Goal: Information Seeking & Learning: Learn about a topic

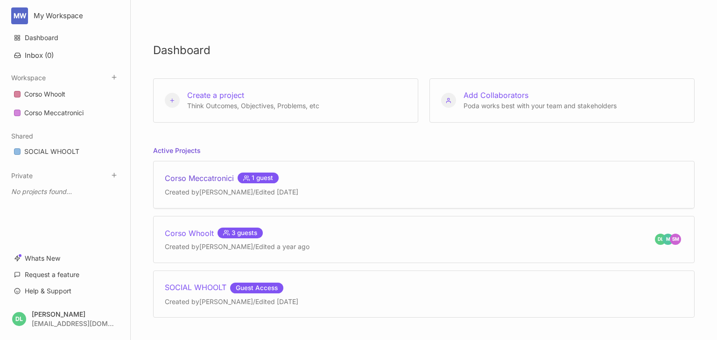
click at [195, 177] on div "Corso Meccatronici 1 guest" at bounding box center [231, 178] width 133 height 11
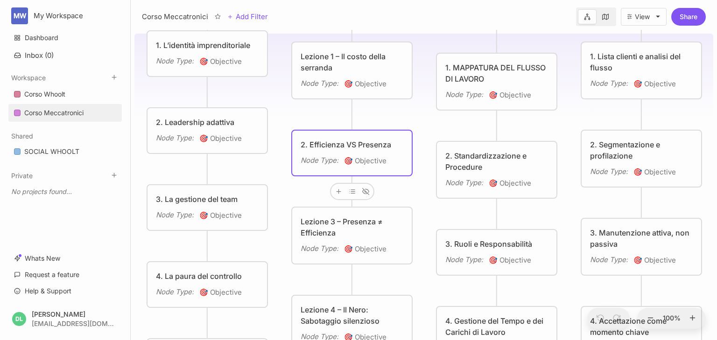
click at [333, 140] on div "2. Efficienza VS Presenza" at bounding box center [352, 144] width 103 height 11
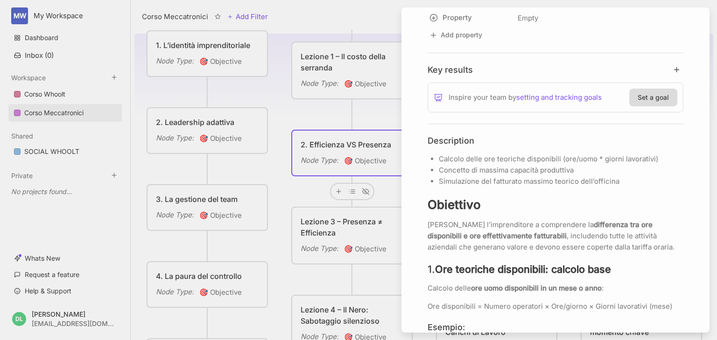
scroll to position [336, 0]
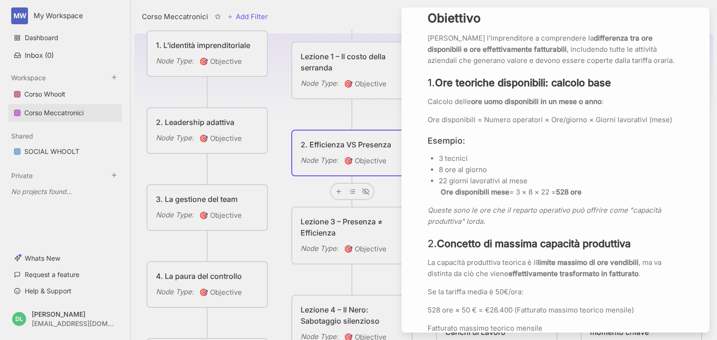
click at [348, 221] on div at bounding box center [358, 170] width 717 height 340
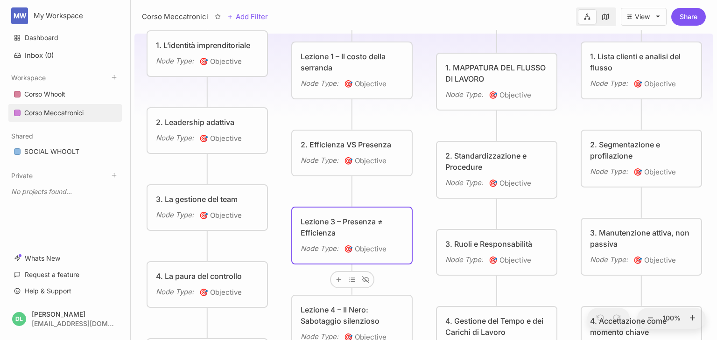
click at [339, 221] on div "Lezione 3 – Presenza ≠ Efficienza" at bounding box center [352, 227] width 103 height 22
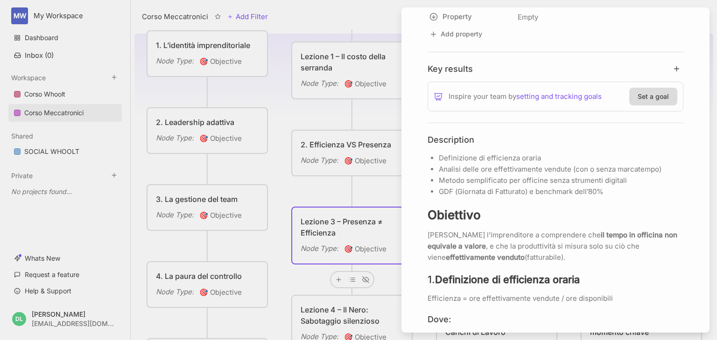
scroll to position [149, 0]
click at [354, 154] on div at bounding box center [358, 170] width 717 height 340
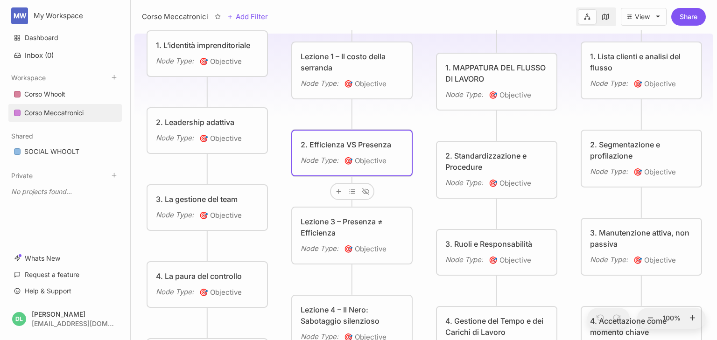
click at [361, 157] on span "🎯 Objective" at bounding box center [365, 160] width 42 height 11
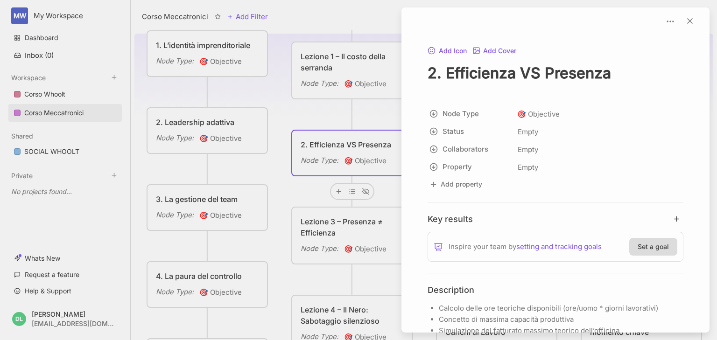
drag, startPoint x: 593, startPoint y: 75, endPoint x: 431, endPoint y: 77, distance: 162.4
click at [431, 77] on textarea "2. Efficienza VS Presenza" at bounding box center [556, 72] width 256 height 19
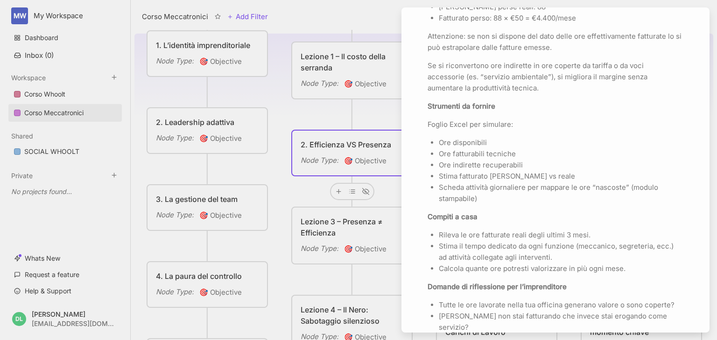
scroll to position [1376, 0]
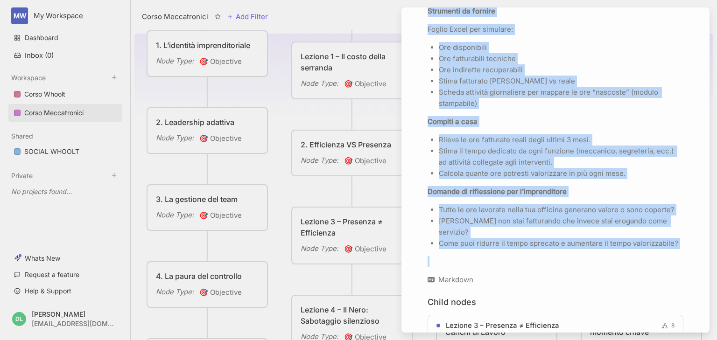
drag, startPoint x: 429, startPoint y: 140, endPoint x: 681, endPoint y: 238, distance: 270.9
copy div "Loremipsumd Sitamet conse adi elitsedd eiusmodtemp (inc/utla * etdolo magnaaliq…"
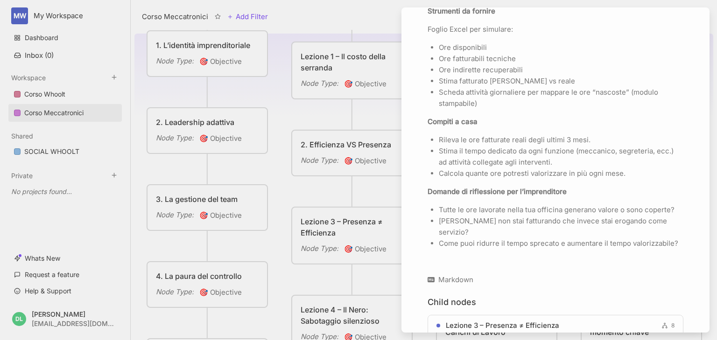
click at [336, 224] on div at bounding box center [358, 170] width 717 height 340
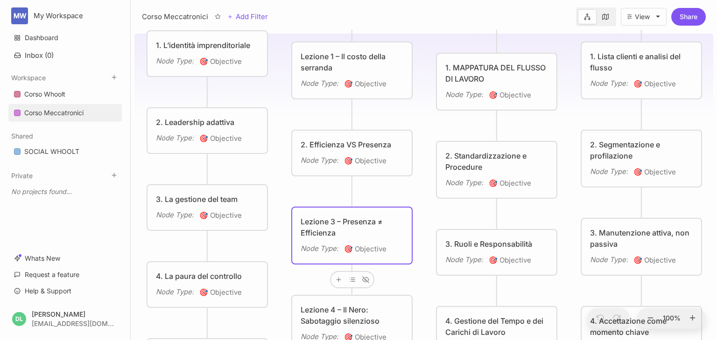
click at [331, 224] on div "Lezione 3 – Presenza ≠ Efficienza" at bounding box center [352, 227] width 103 height 22
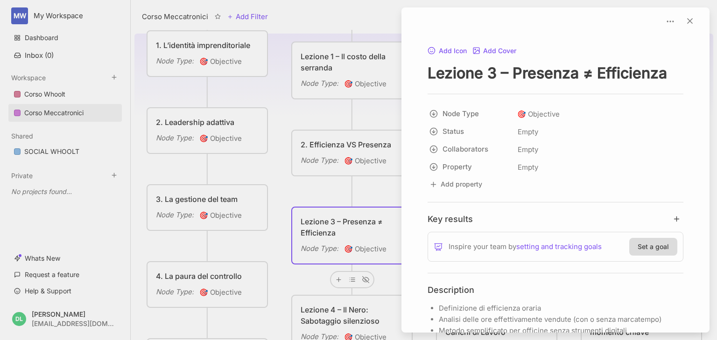
drag, startPoint x: 429, startPoint y: 70, endPoint x: 666, endPoint y: 70, distance: 236.2
click at [666, 70] on textarea "Lezione 3 – Presenza ≠ Efficienza" at bounding box center [556, 72] width 256 height 19
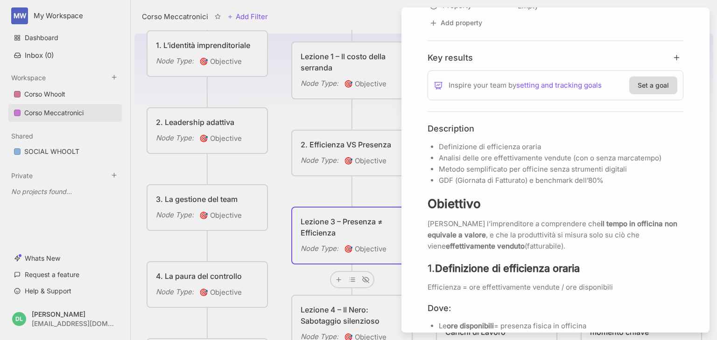
scroll to position [187, 0]
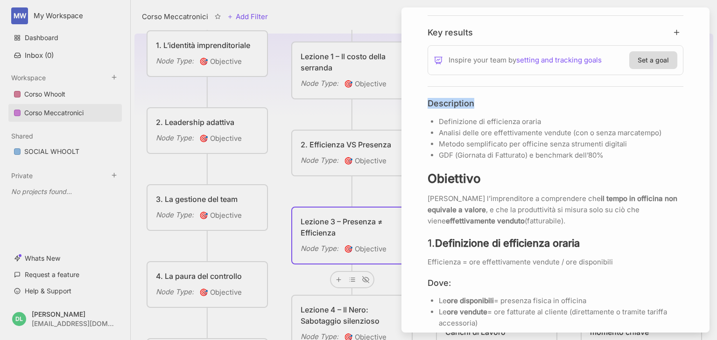
drag, startPoint x: 428, startPoint y: 101, endPoint x: 616, endPoint y: 237, distance: 231.6
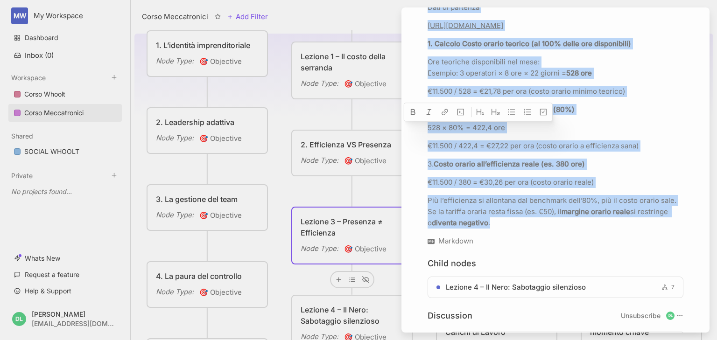
scroll to position [1904, 0]
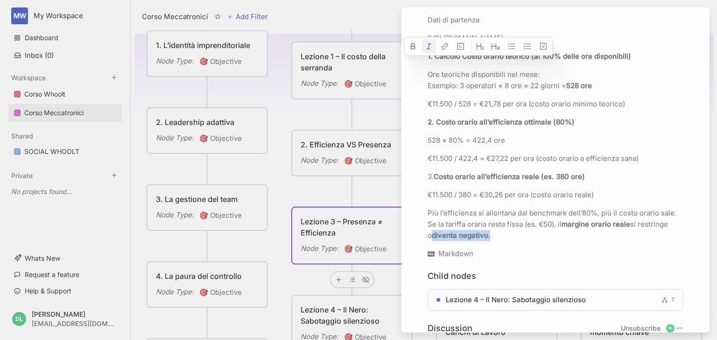
drag, startPoint x: 480, startPoint y: 221, endPoint x: 428, endPoint y: 43, distance: 185.4
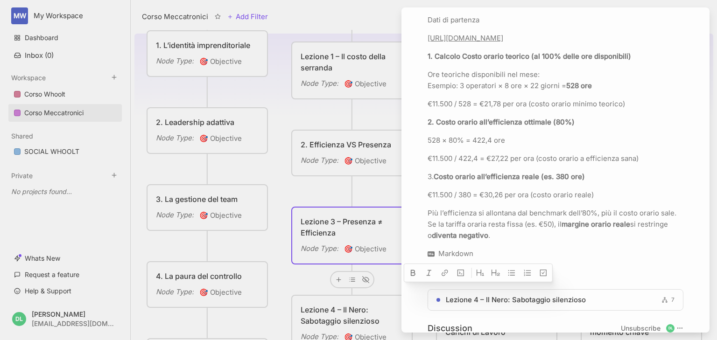
click at [478, 42] on link "[URL][DOMAIN_NAME]" at bounding box center [466, 38] width 76 height 9
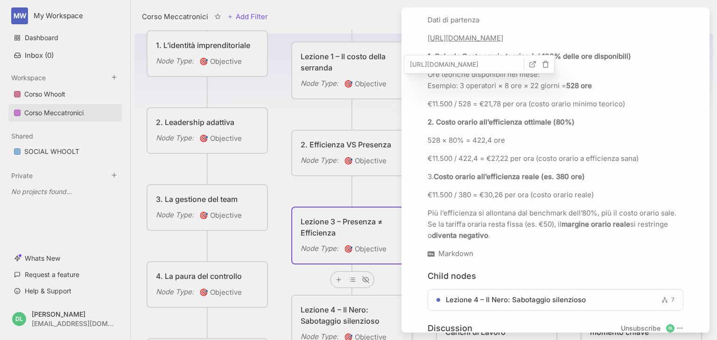
click at [468, 63] on input "[URL][DOMAIN_NAME]" at bounding box center [465, 64] width 118 height 11
click at [532, 63] on icon "button" at bounding box center [532, 64] width 7 height 7
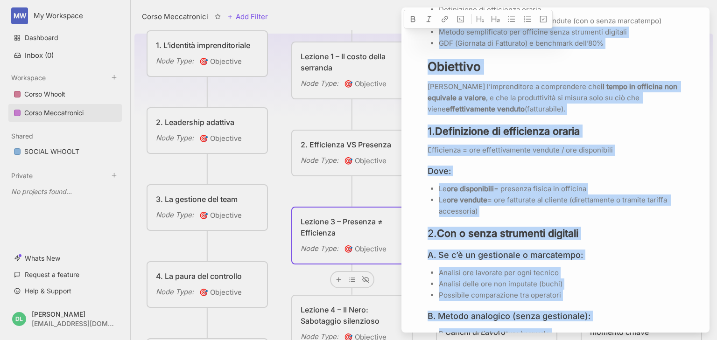
scroll to position [224, 0]
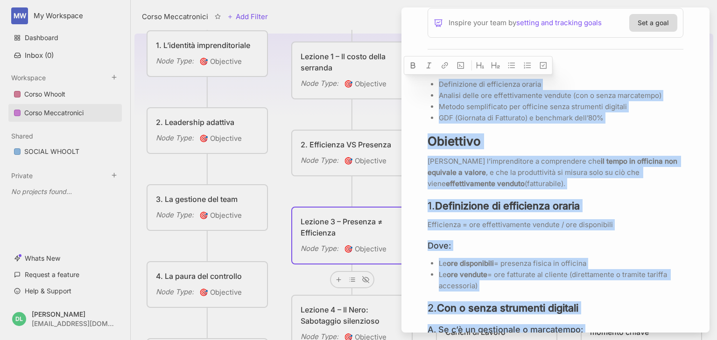
drag, startPoint x: 490, startPoint y: 291, endPoint x: 413, endPoint y: 51, distance: 252.6
copy div "Loremipsumd si ametconsec adipis Elitsed doeiu tem incididuntutla etdolor (mag …"
